Goal: Task Accomplishment & Management: Use online tool/utility

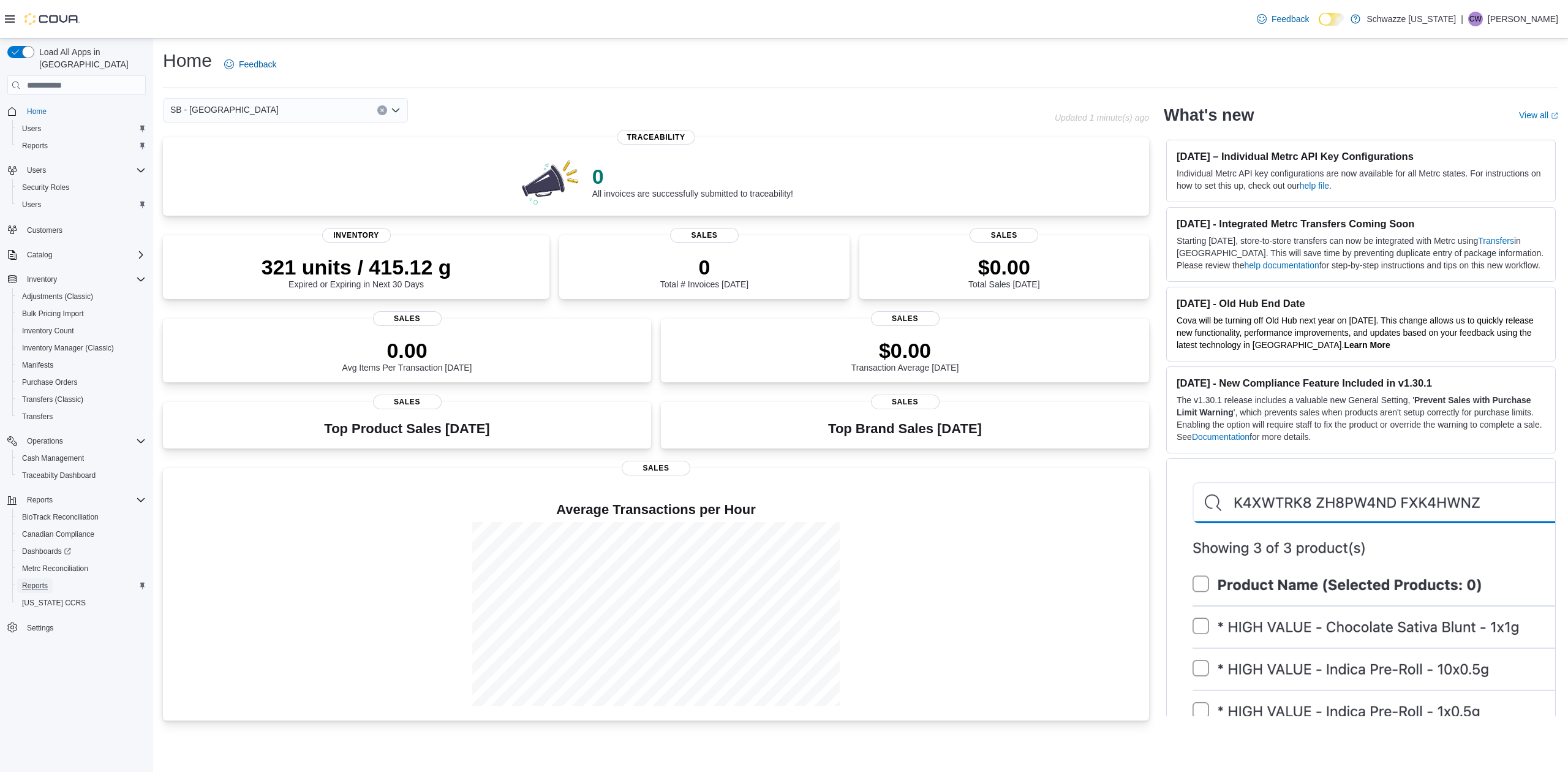
click at [43, 581] on span "Reports" at bounding box center [35, 585] width 26 height 10
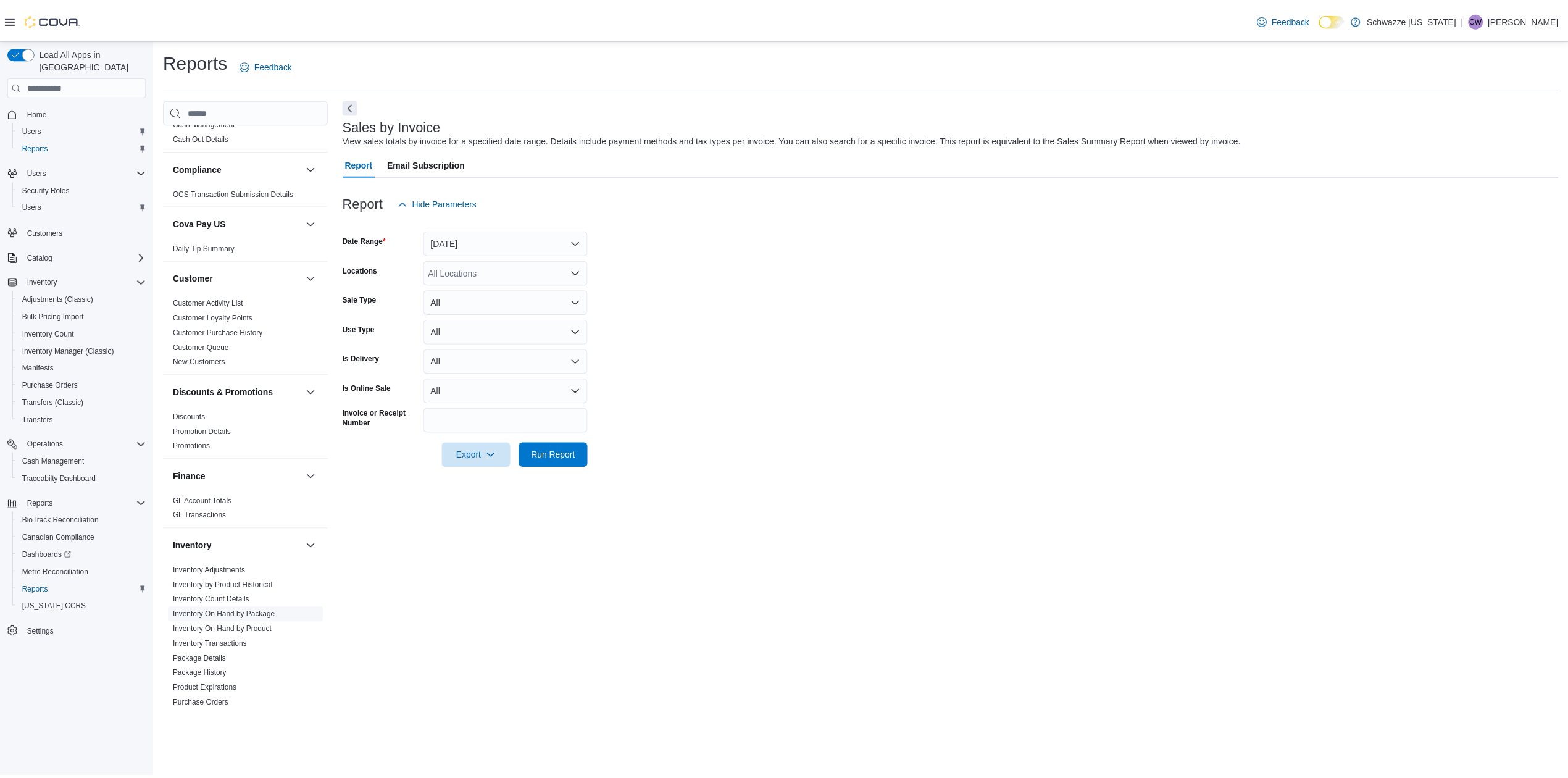
scroll to position [164, 0]
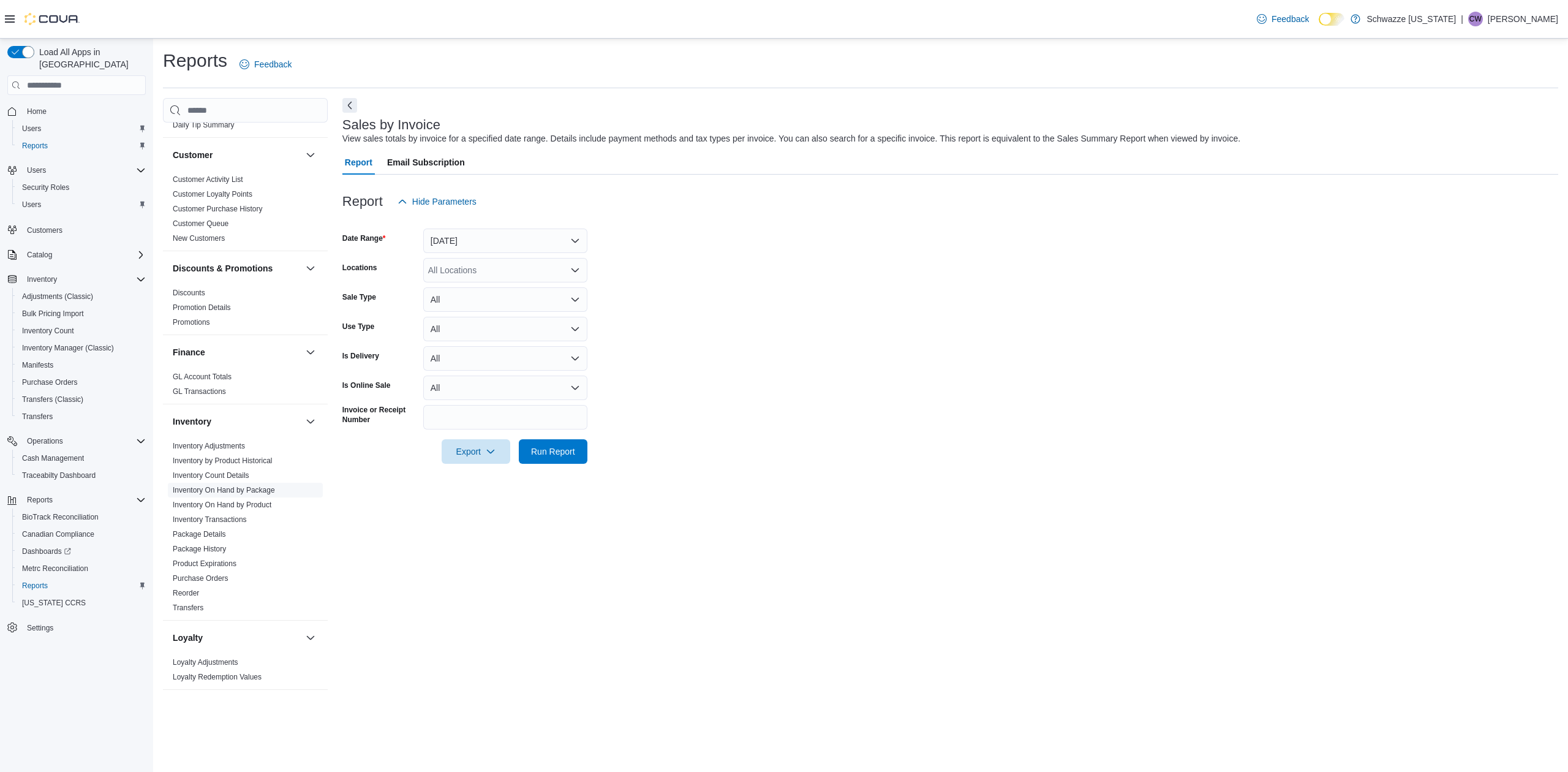
click at [247, 496] on span "Inventory On Hand by Package" at bounding box center [245, 490] width 155 height 15
click at [260, 490] on link "Inventory On Hand by Package" at bounding box center [224, 490] width 103 height 9
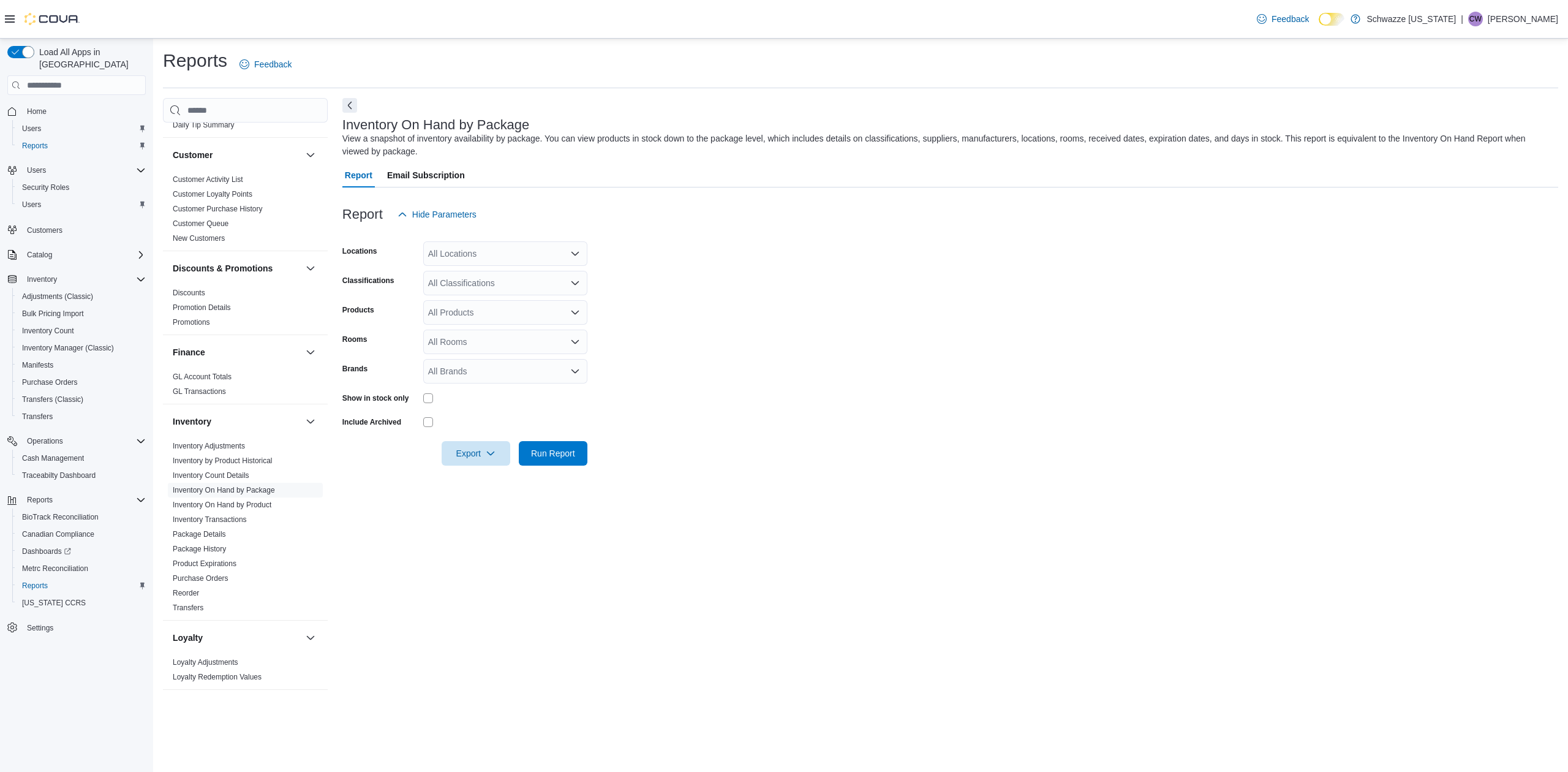
click at [505, 238] on div at bounding box center [950, 234] width 1216 height 15
click at [503, 255] on div "All Locations" at bounding box center [505, 253] width 164 height 24
type input "***"
click at [481, 265] on div "*** Combo box. Selected. bel. Selected. Combo box input. All Locations. Type so…" at bounding box center [505, 253] width 164 height 24
click at [480, 273] on span "SB - [GEOGRAPHIC_DATA]" at bounding box center [510, 275] width 108 height 13
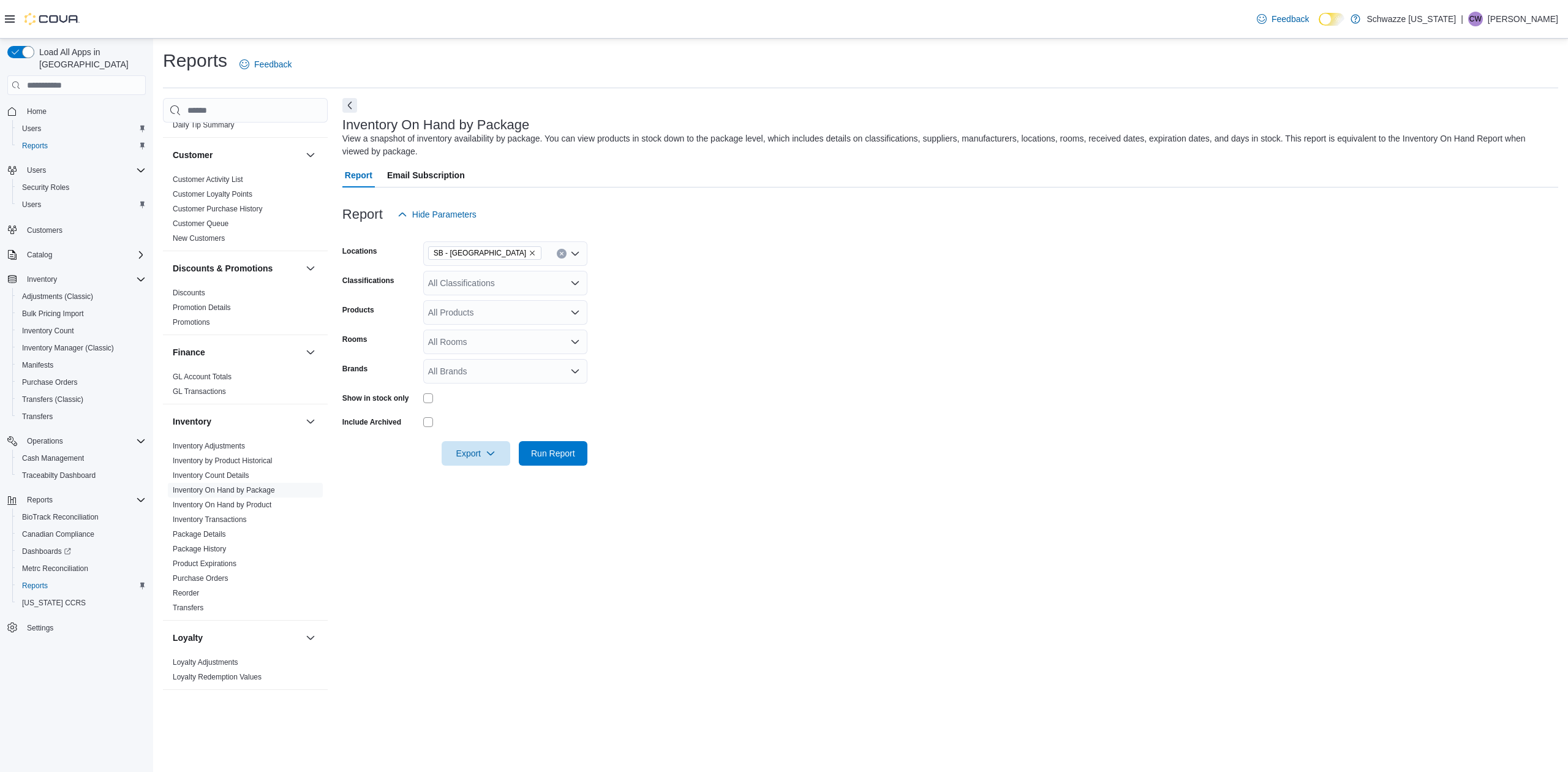
drag, startPoint x: 802, startPoint y: 348, endPoint x: 522, endPoint y: 292, distance: 285.5
click at [791, 349] on form "Locations SB - Belmar Classifications All Classifications Products All Products…" at bounding box center [950, 346] width 1216 height 239
click at [500, 280] on div "All Classifications" at bounding box center [505, 283] width 164 height 24
click at [488, 320] on span "REC - Flower" at bounding box center [475, 321] width 52 height 13
click at [745, 390] on form "Locations SB - Belmar Classifications REC - Flower Products All Products Rooms …" at bounding box center [950, 346] width 1216 height 239
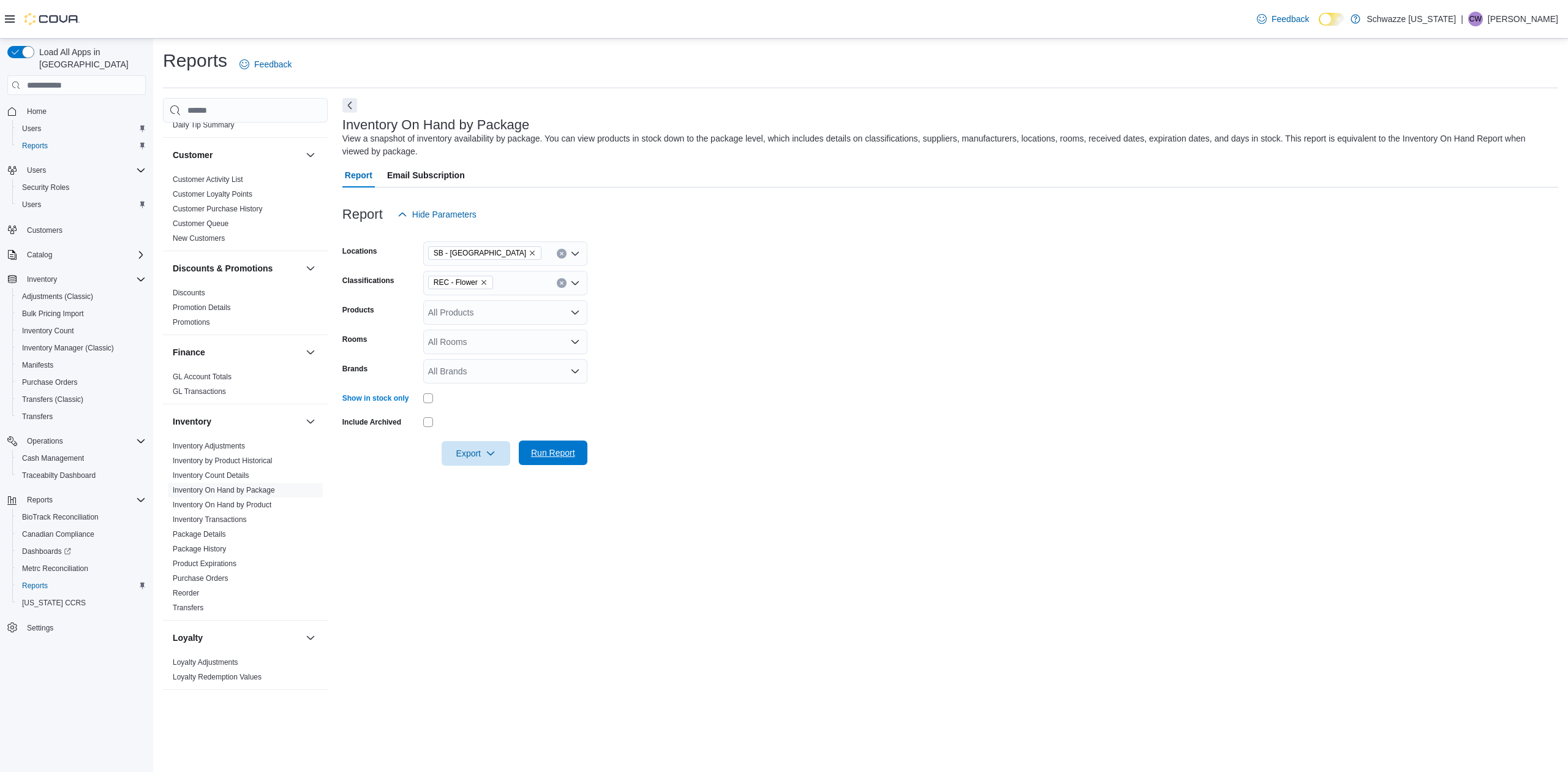
click at [564, 445] on span "Run Report" at bounding box center [553, 452] width 54 height 24
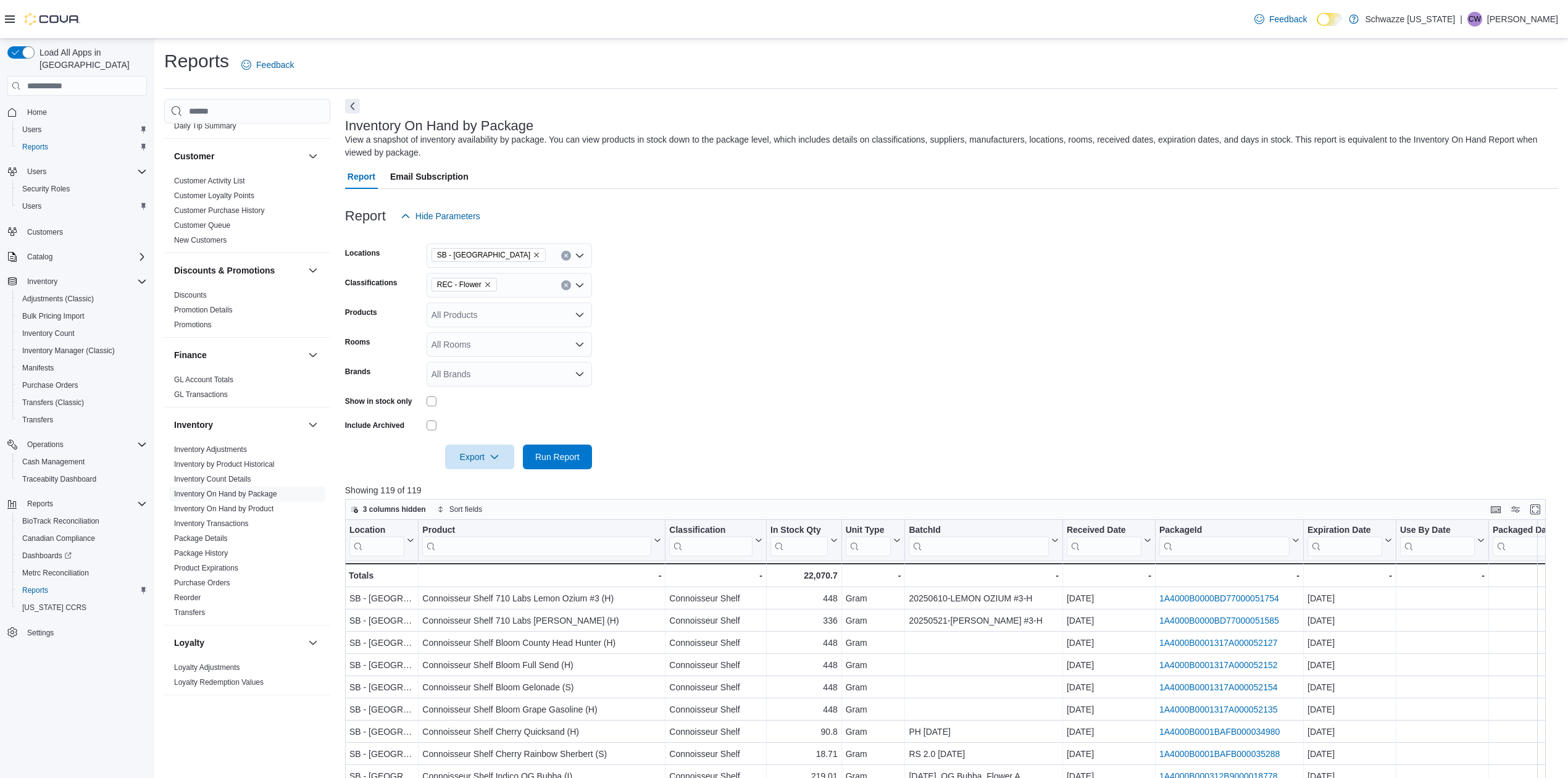
click at [481, 443] on div at bounding box center [951, 439] width 1213 height 10
click at [482, 450] on span "Export" at bounding box center [479, 456] width 54 height 25
click at [492, 478] on span "Export to Excel" at bounding box center [481, 481] width 56 height 10
